Goal: Navigation & Orientation: Find specific page/section

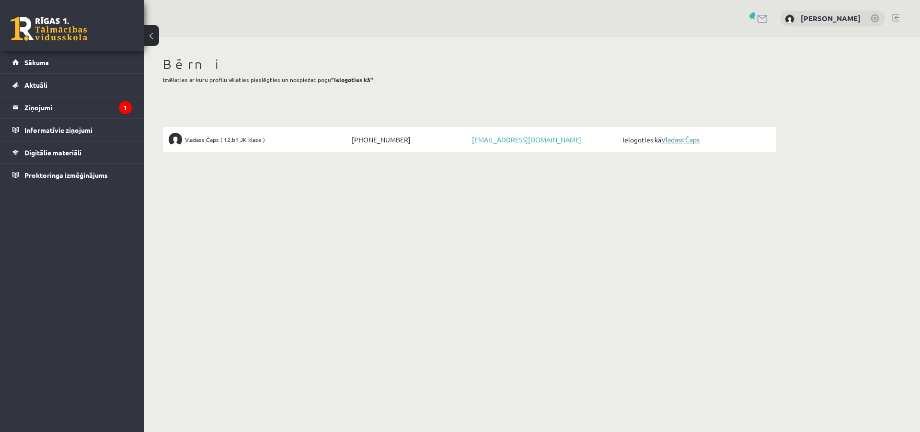
click at [683, 140] on link "Vladass Čaps" at bounding box center [680, 139] width 38 height 9
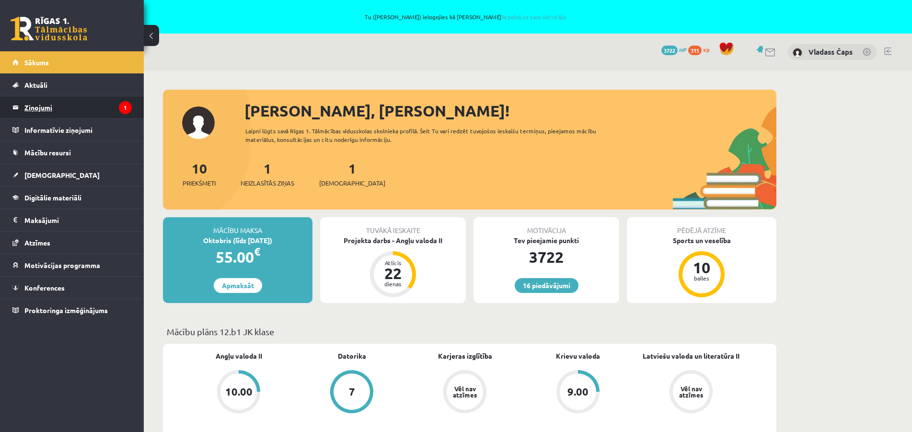
click at [25, 102] on legend "Ziņojumi 1" at bounding box center [77, 107] width 107 height 22
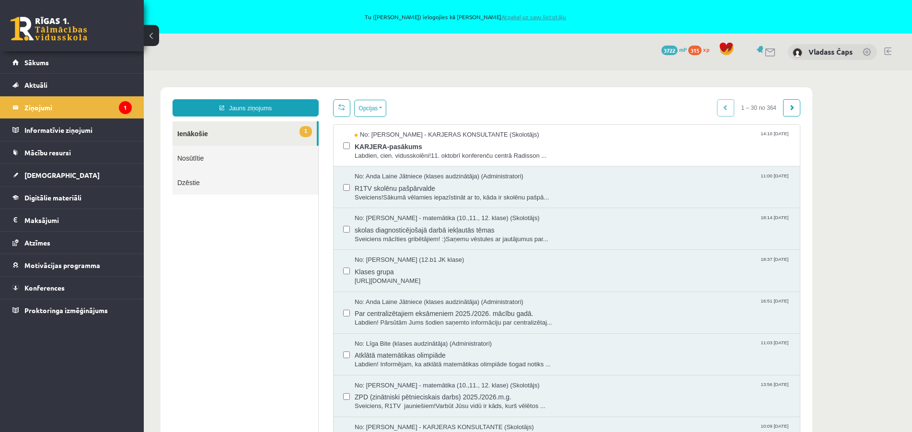
click at [537, 15] on link "Atpakaļ uz savu lietotāju" at bounding box center [533, 17] width 65 height 8
